Goal: Task Accomplishment & Management: Use online tool/utility

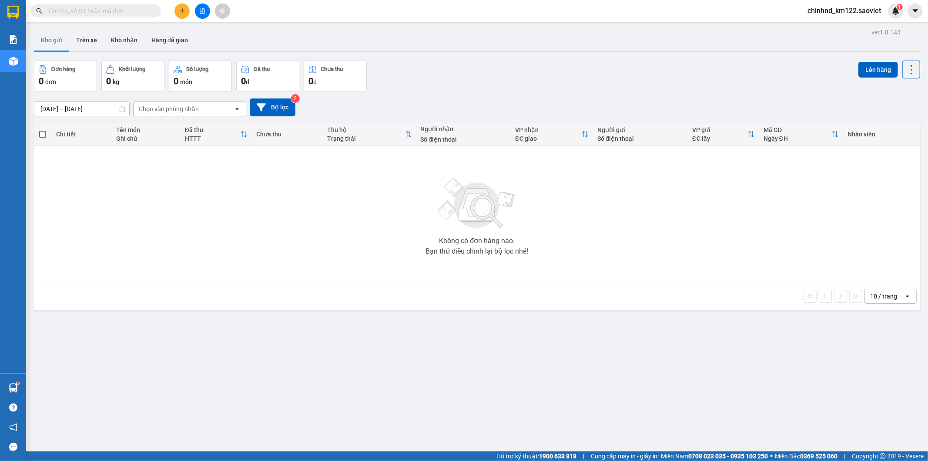
click at [131, 11] on input "text" at bounding box center [99, 11] width 103 height 10
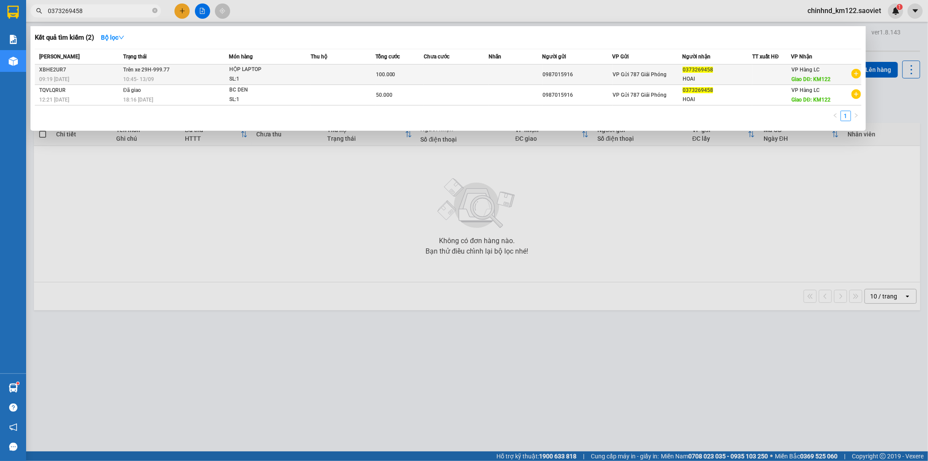
type input "0373269458"
click at [292, 71] on div "HỘP LAPTOP" at bounding box center [261, 70] width 65 height 10
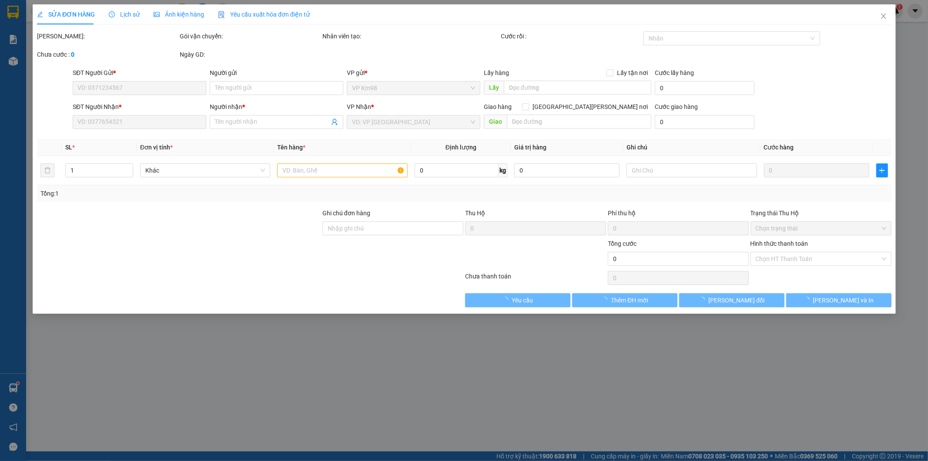
type input "0987015916"
type input "0373269458"
type input "HOAI"
type input "KM122"
type input "100.000"
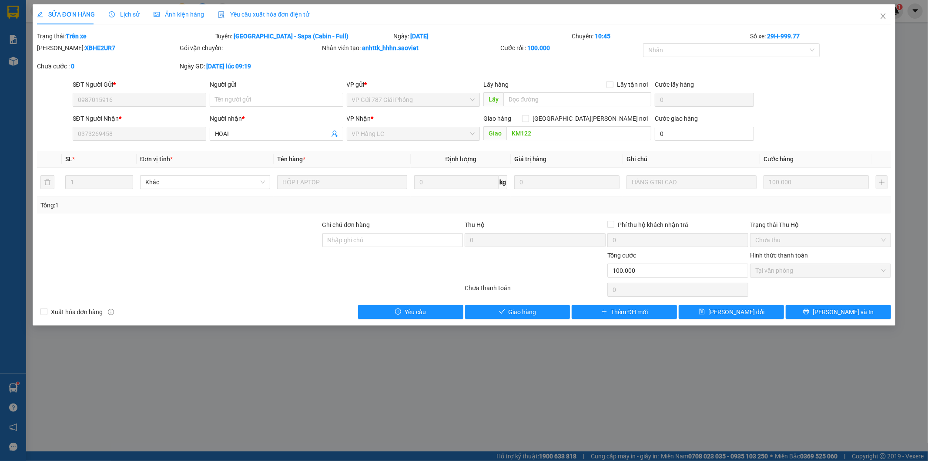
click at [131, 17] on span "Lịch sử" at bounding box center [124, 14] width 31 height 7
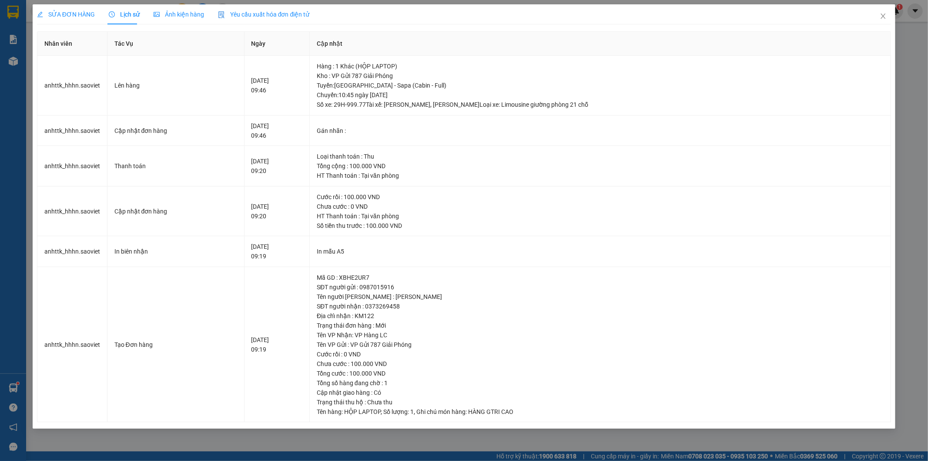
click at [57, 11] on span "SỬA ĐƠN HÀNG" at bounding box center [66, 14] width 58 height 7
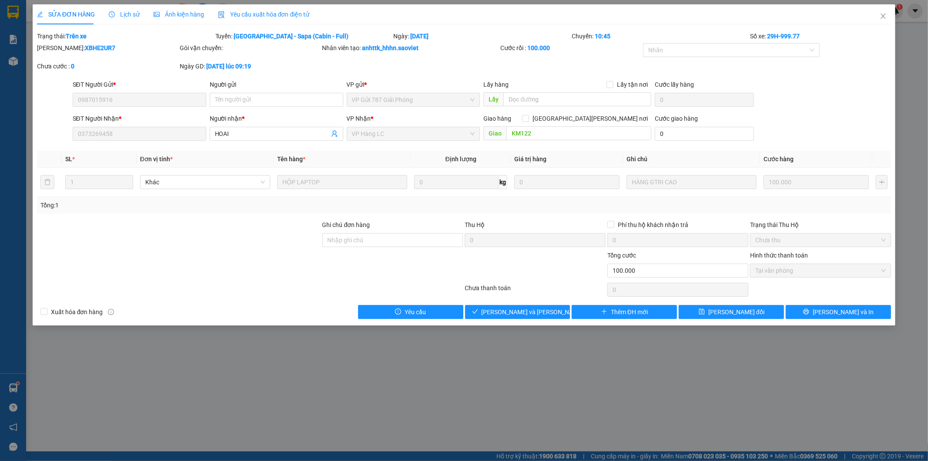
click at [132, 17] on span "Lịch sử" at bounding box center [124, 14] width 31 height 7
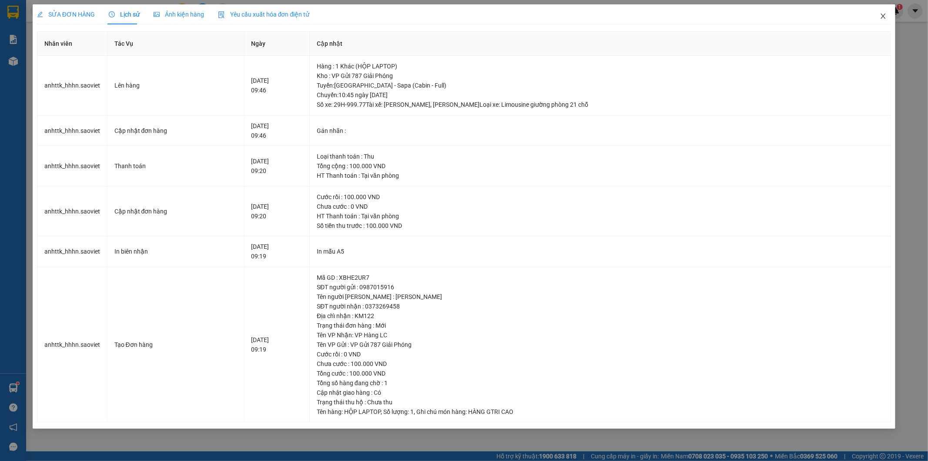
click at [884, 15] on span "Close" at bounding box center [883, 16] width 24 height 24
